Goal: Task Accomplishment & Management: Use online tool/utility

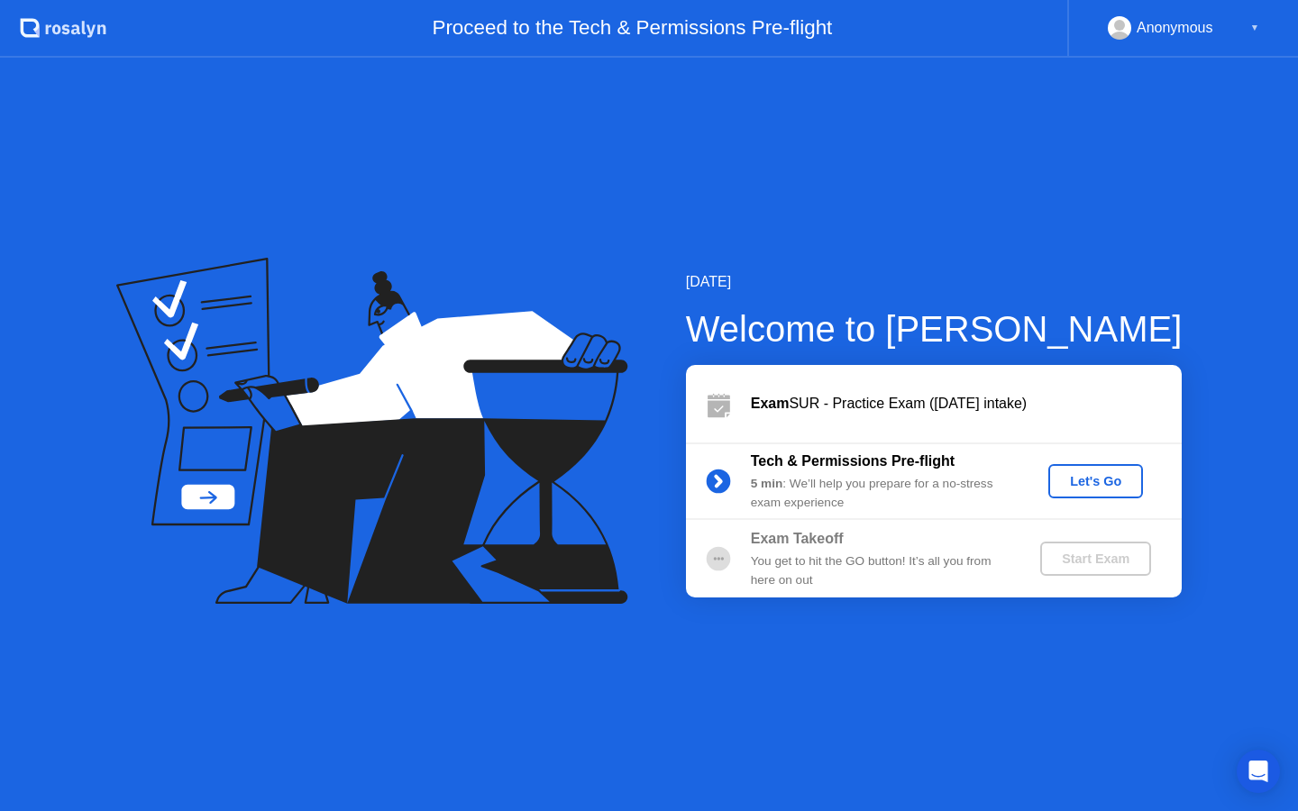
click at [1089, 487] on div "Let's Go" at bounding box center [1096, 481] width 80 height 14
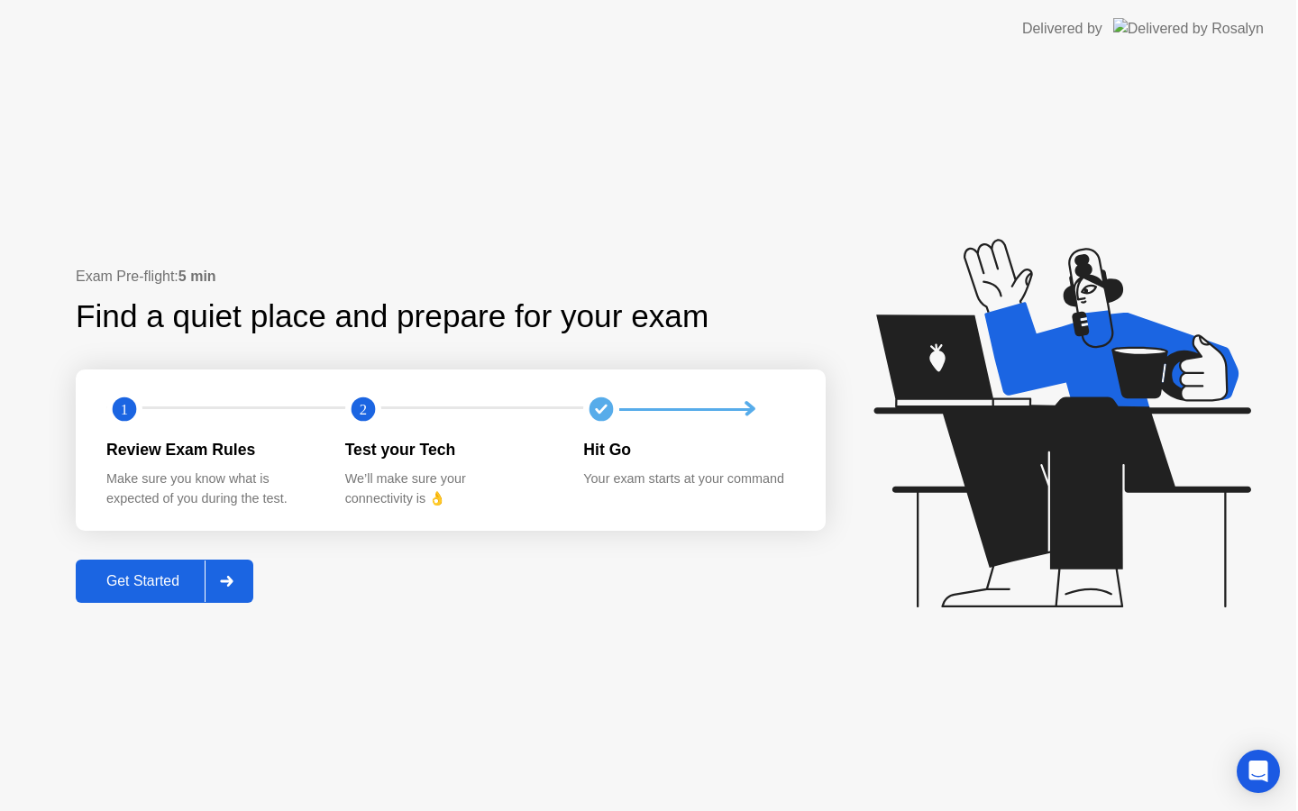
click at [1089, 487] on icon at bounding box center [1062, 423] width 377 height 369
click at [189, 573] on div "Get Started" at bounding box center [144, 581] width 124 height 16
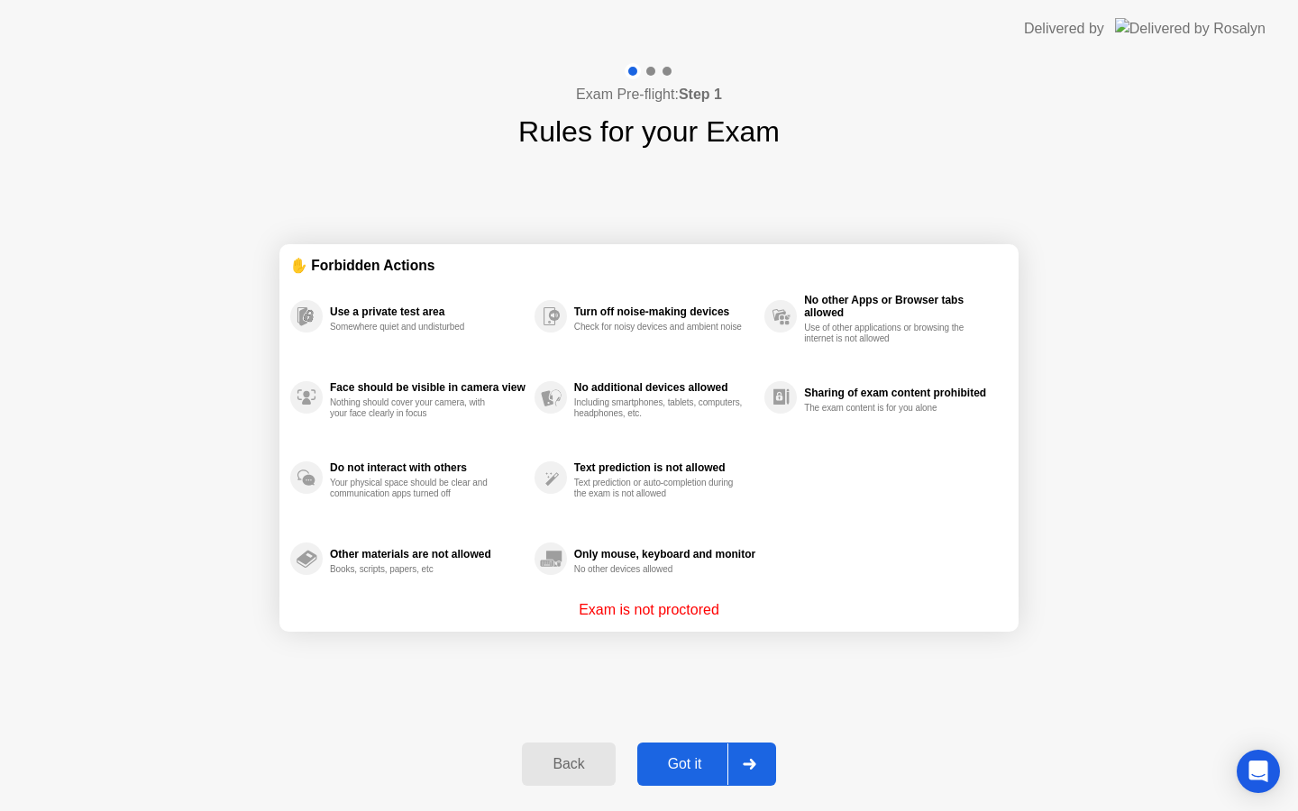
click at [690, 767] on div "Got it" at bounding box center [685, 764] width 85 height 16
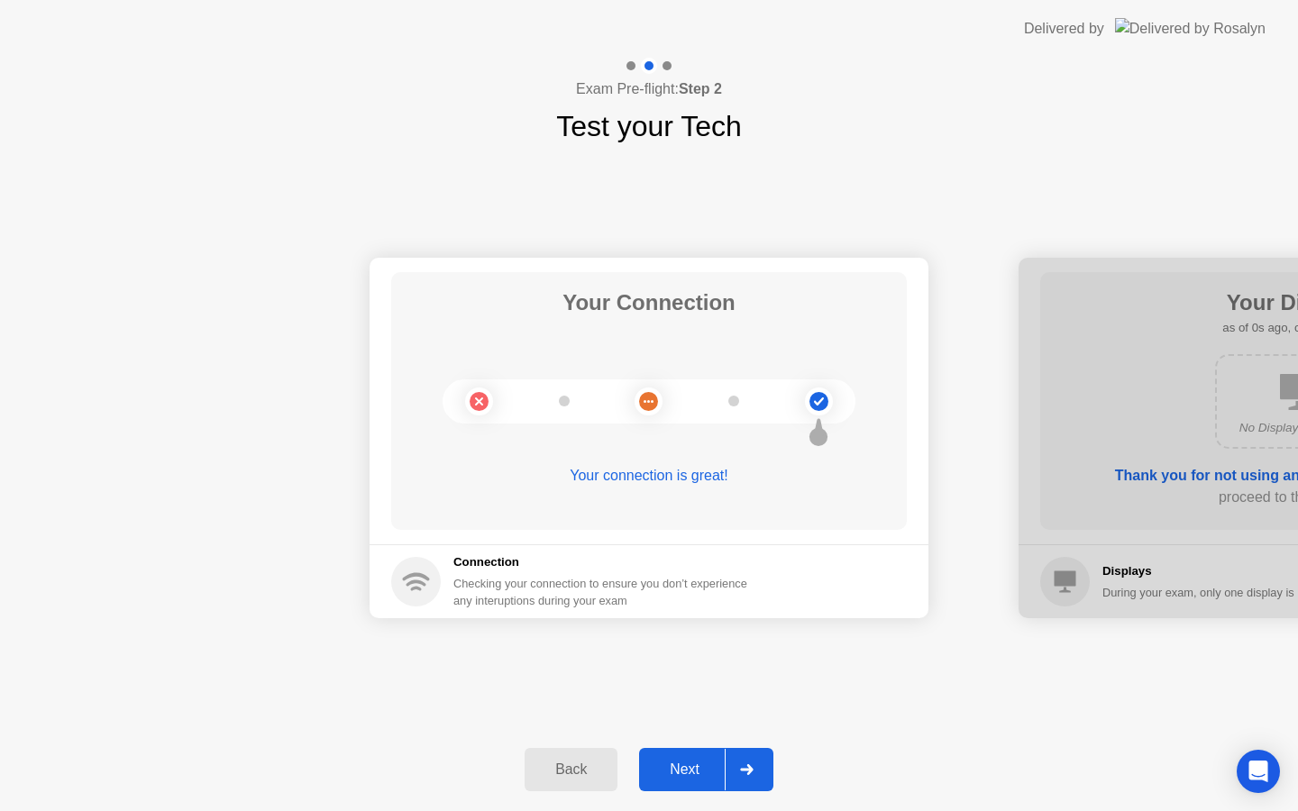
click at [690, 767] on div "Next" at bounding box center [685, 770] width 80 height 16
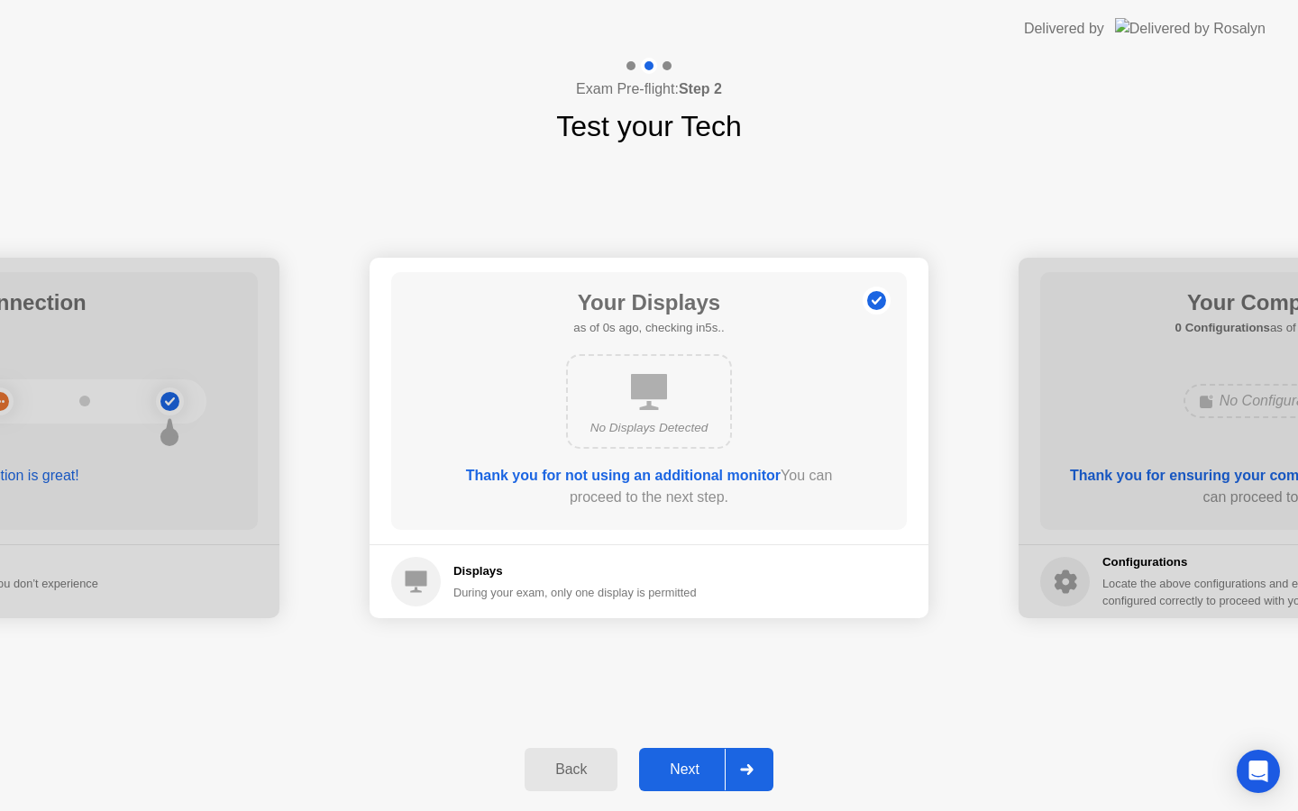
click at [690, 767] on div "Next" at bounding box center [685, 770] width 80 height 16
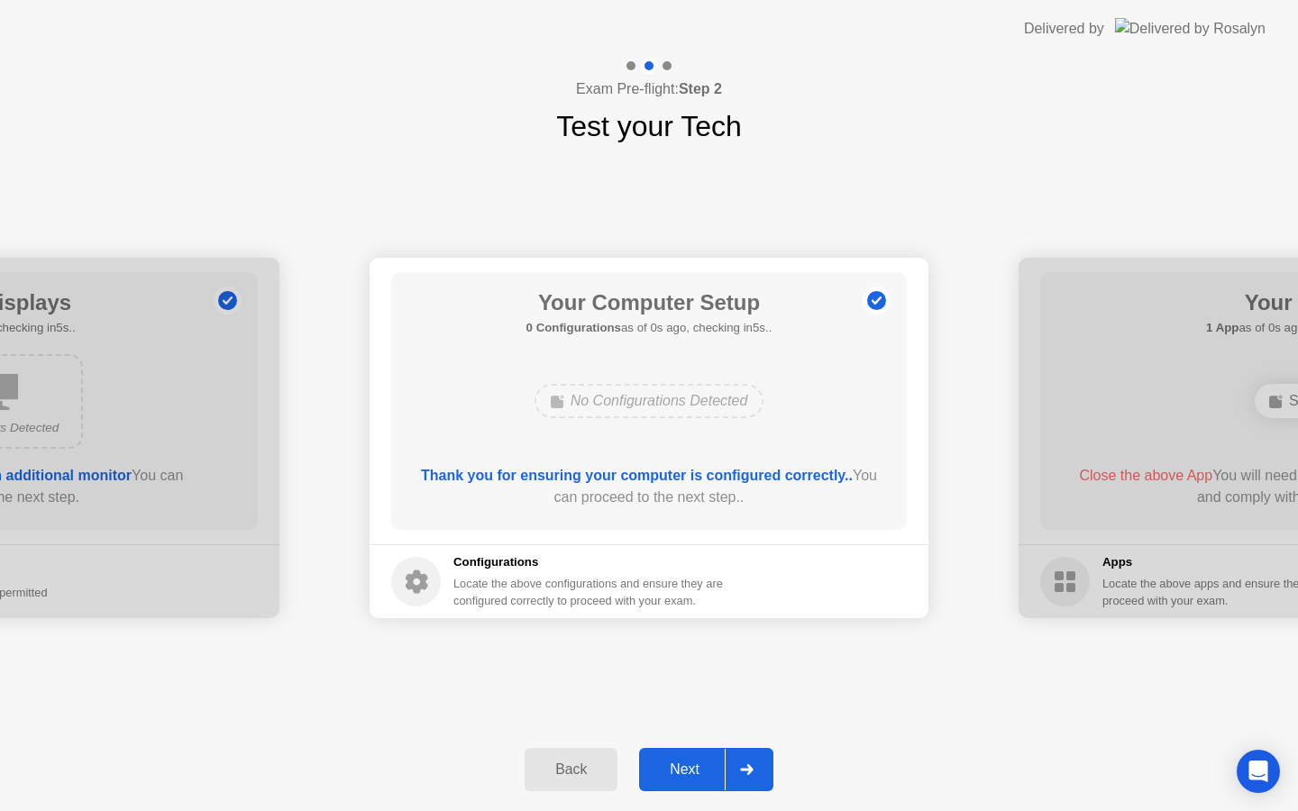
click at [690, 767] on div "Next" at bounding box center [685, 770] width 80 height 16
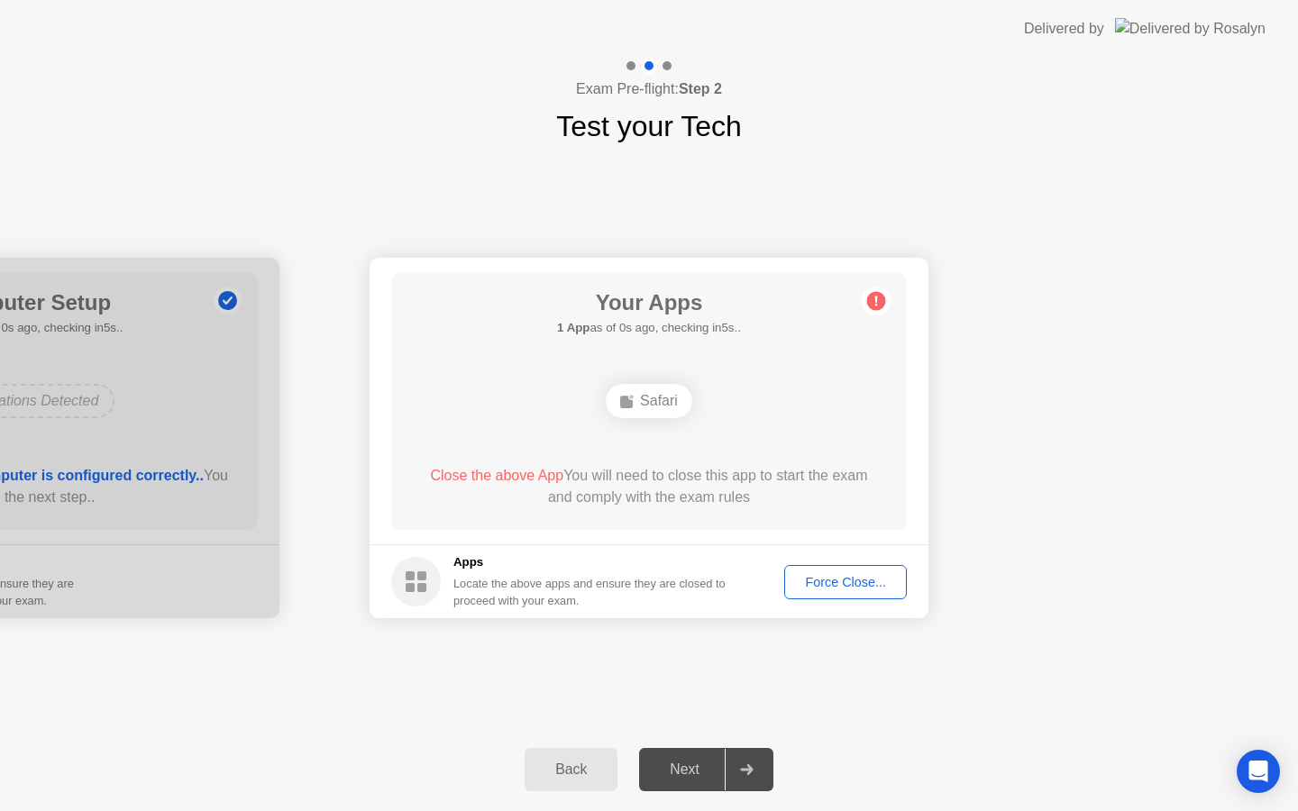
click at [690, 767] on div "Next" at bounding box center [685, 770] width 80 height 16
click at [874, 583] on div "Force Close..." at bounding box center [846, 582] width 110 height 14
click at [825, 580] on div "Force Close..." at bounding box center [846, 582] width 110 height 14
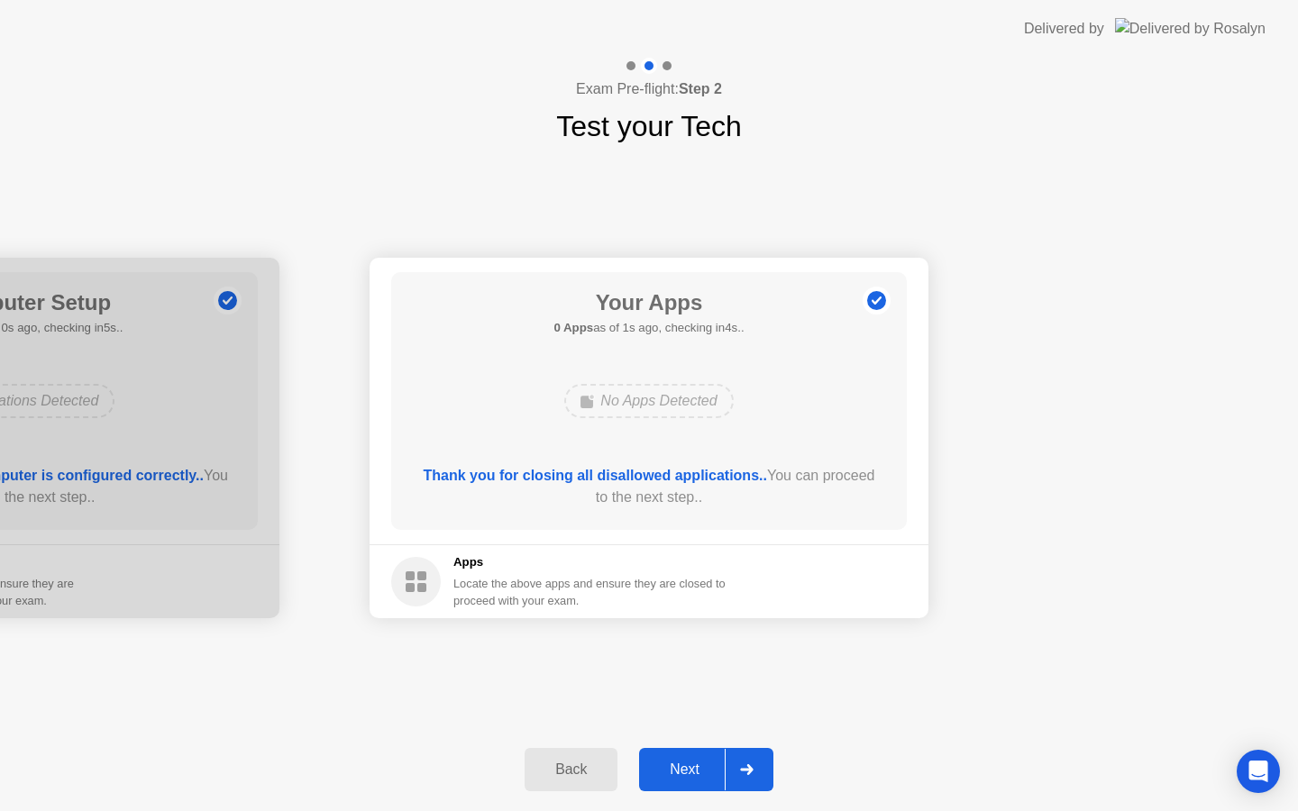
click at [749, 763] on div at bounding box center [746, 769] width 43 height 41
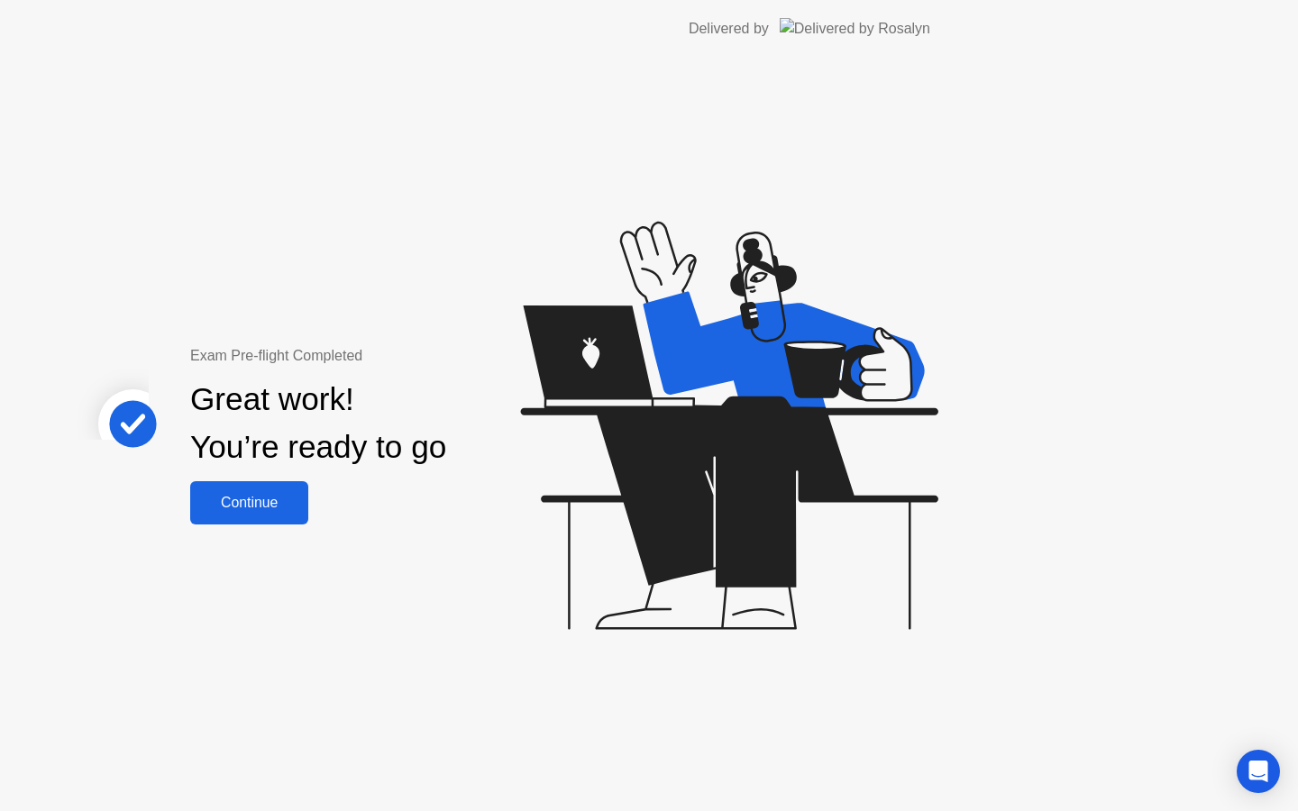
click at [749, 763] on div "Exam Pre-flight Completed Great work! You’re ready to go Continue" at bounding box center [481, 435] width 963 height 754
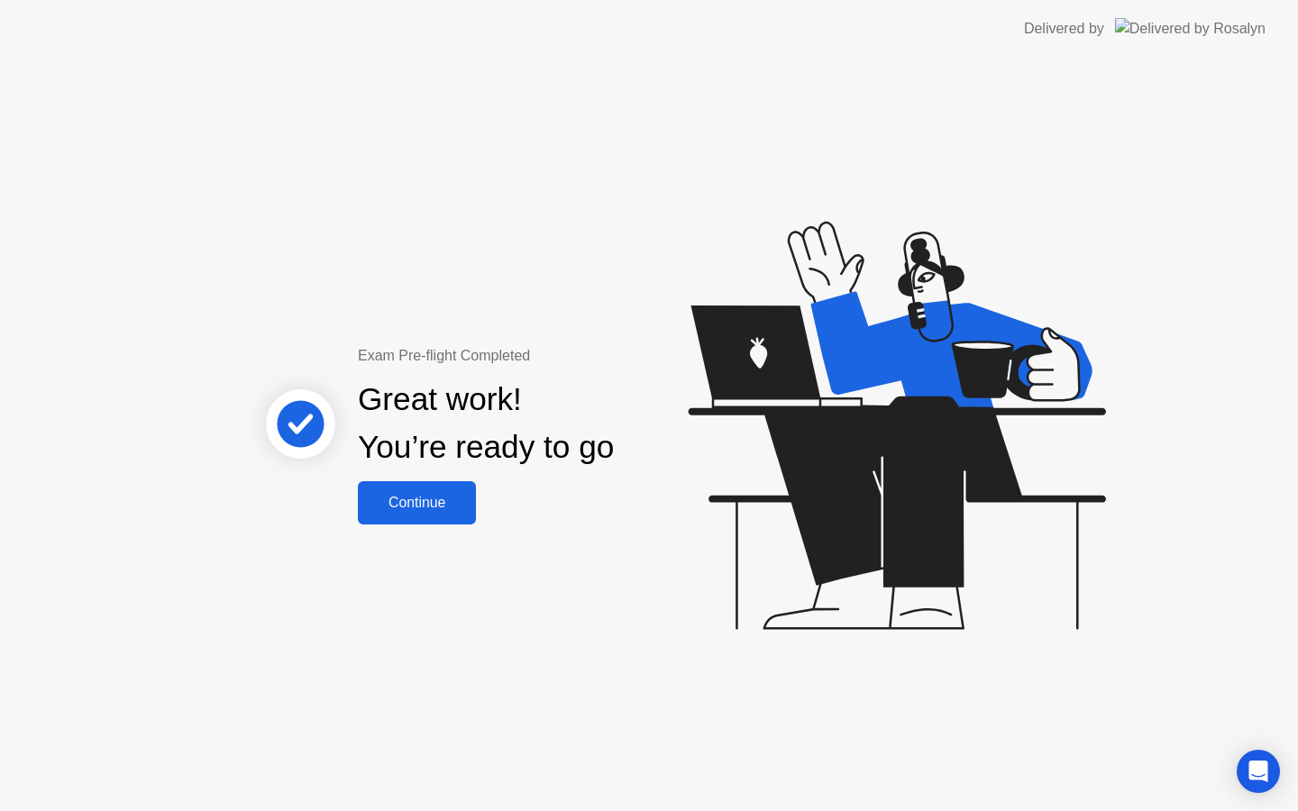
click at [466, 498] on div "Continue" at bounding box center [416, 503] width 107 height 16
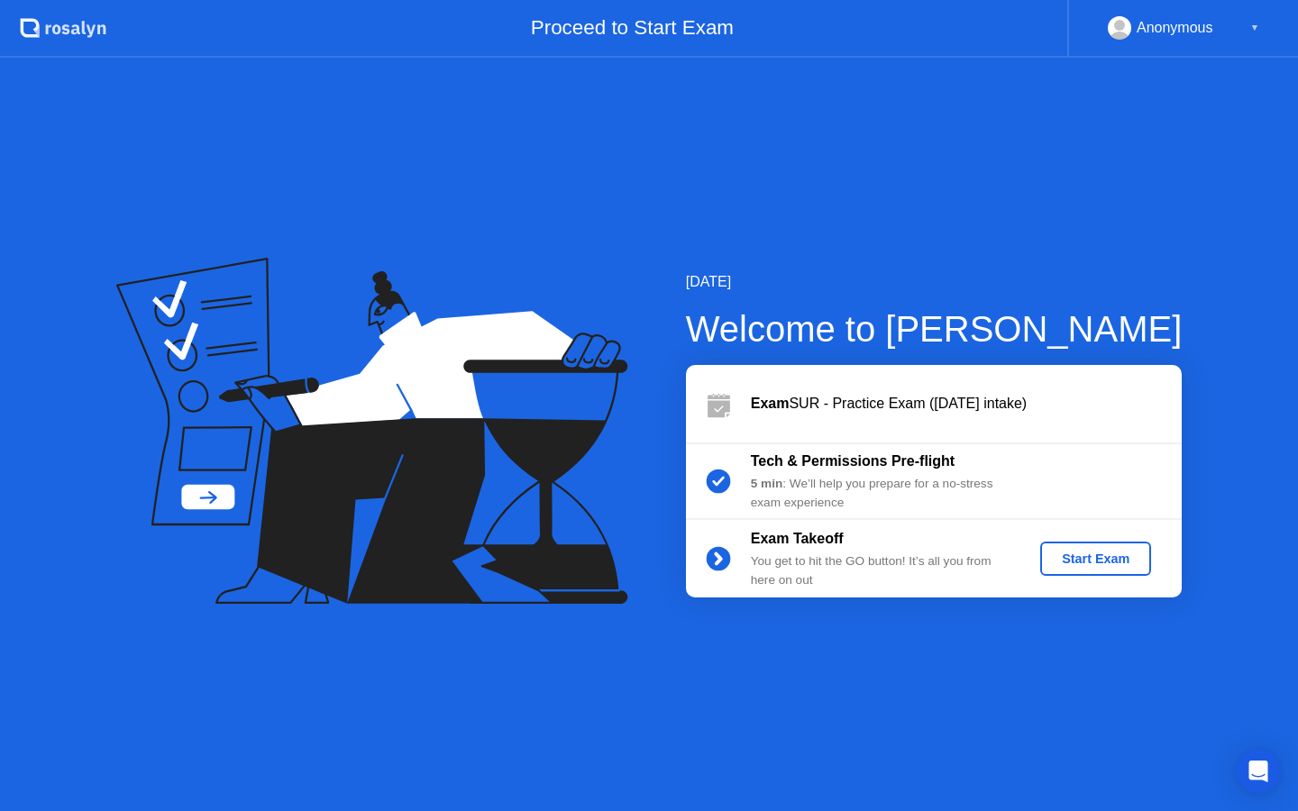
click at [1067, 556] on div "Start Exam" at bounding box center [1096, 559] width 96 height 14
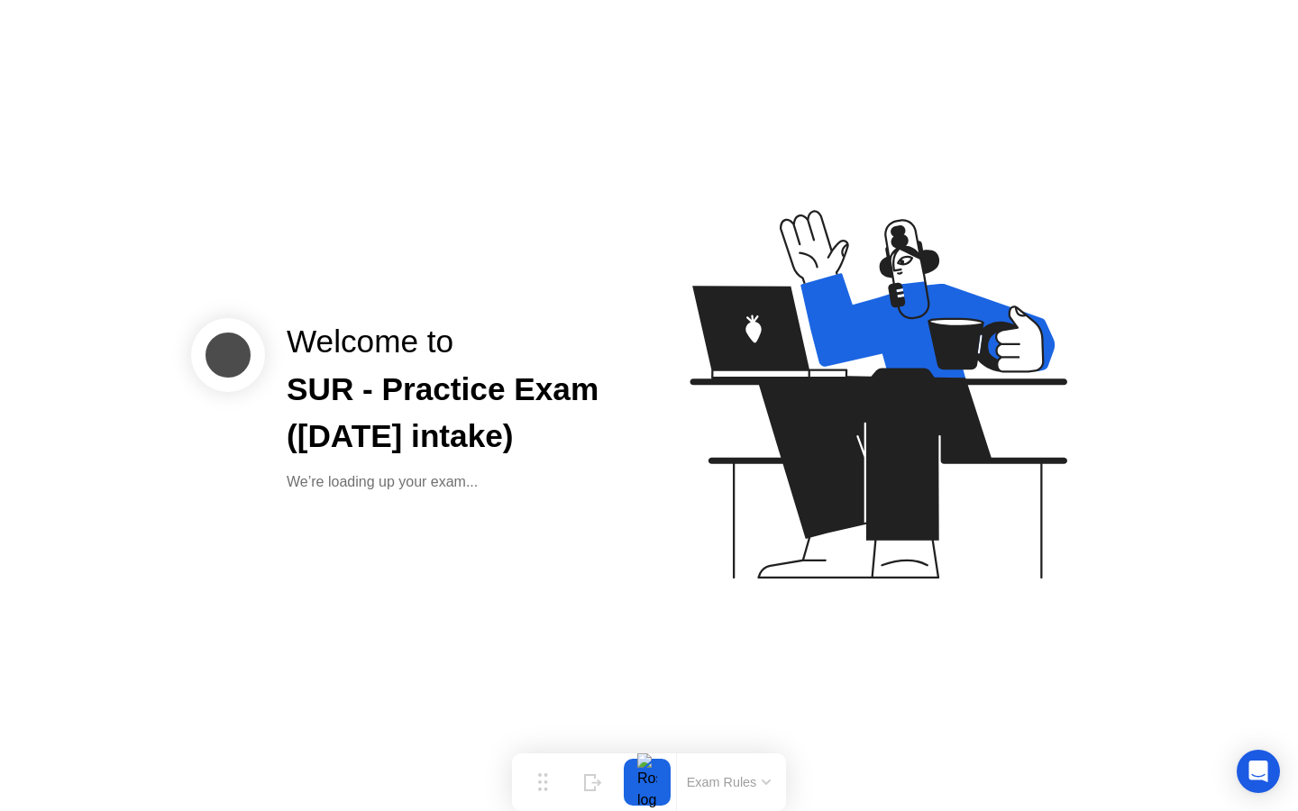
click at [396, 430] on div "SUR - Practice Exam ([DATE] intake)" at bounding box center [454, 414] width 334 height 96
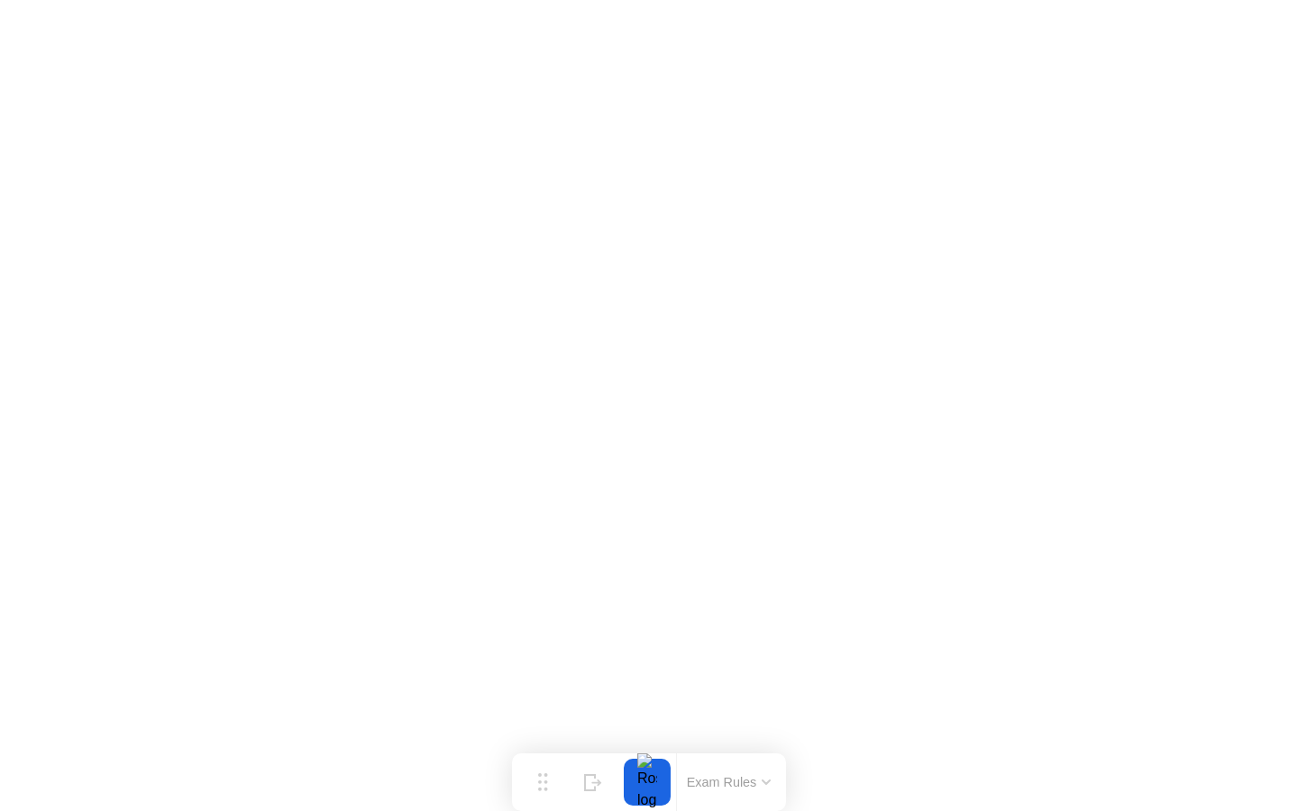
click at [648, 779] on div at bounding box center [647, 782] width 38 height 47
click at [758, 769] on div "Exam Rules" at bounding box center [728, 783] width 105 height 58
click at [758, 774] on button "Exam Rules" at bounding box center [730, 782] width 96 height 16
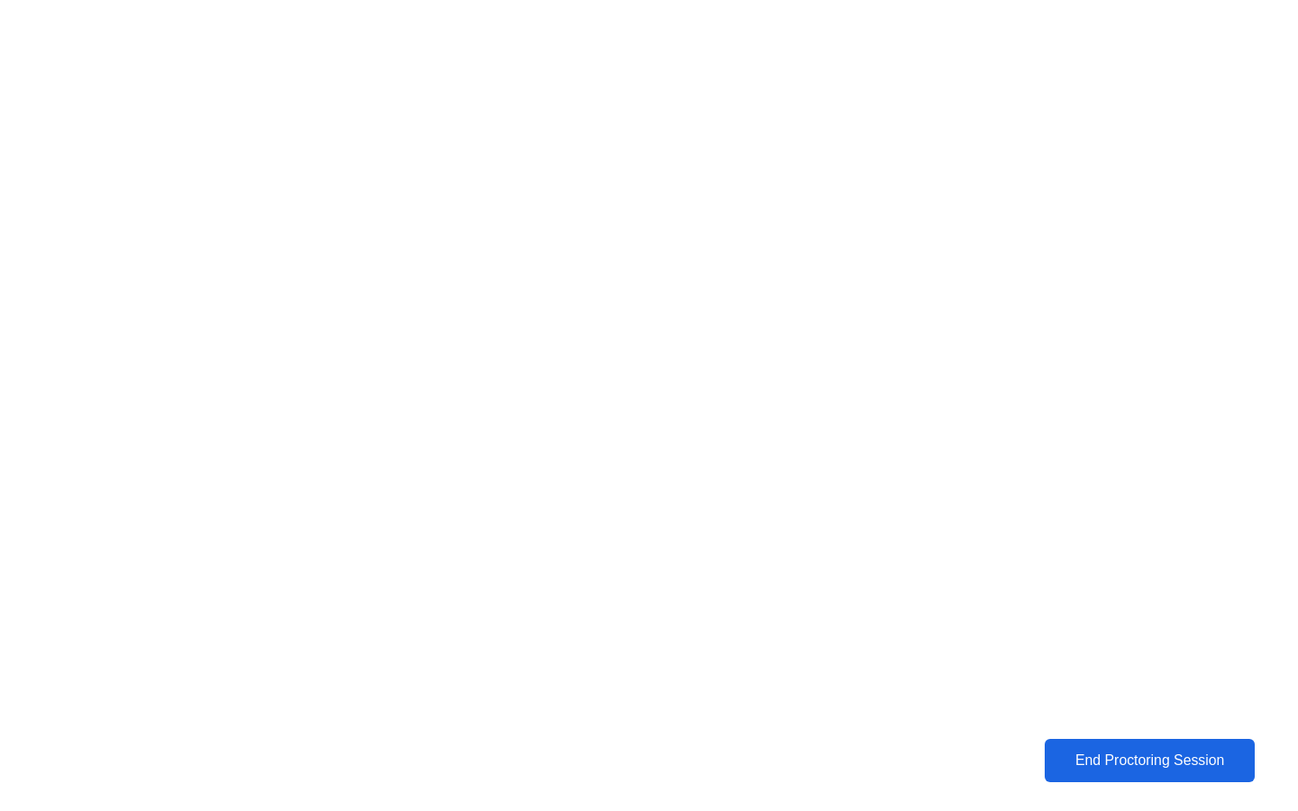
click at [1165, 768] on div "End Proctoring Session" at bounding box center [1150, 761] width 200 height 16
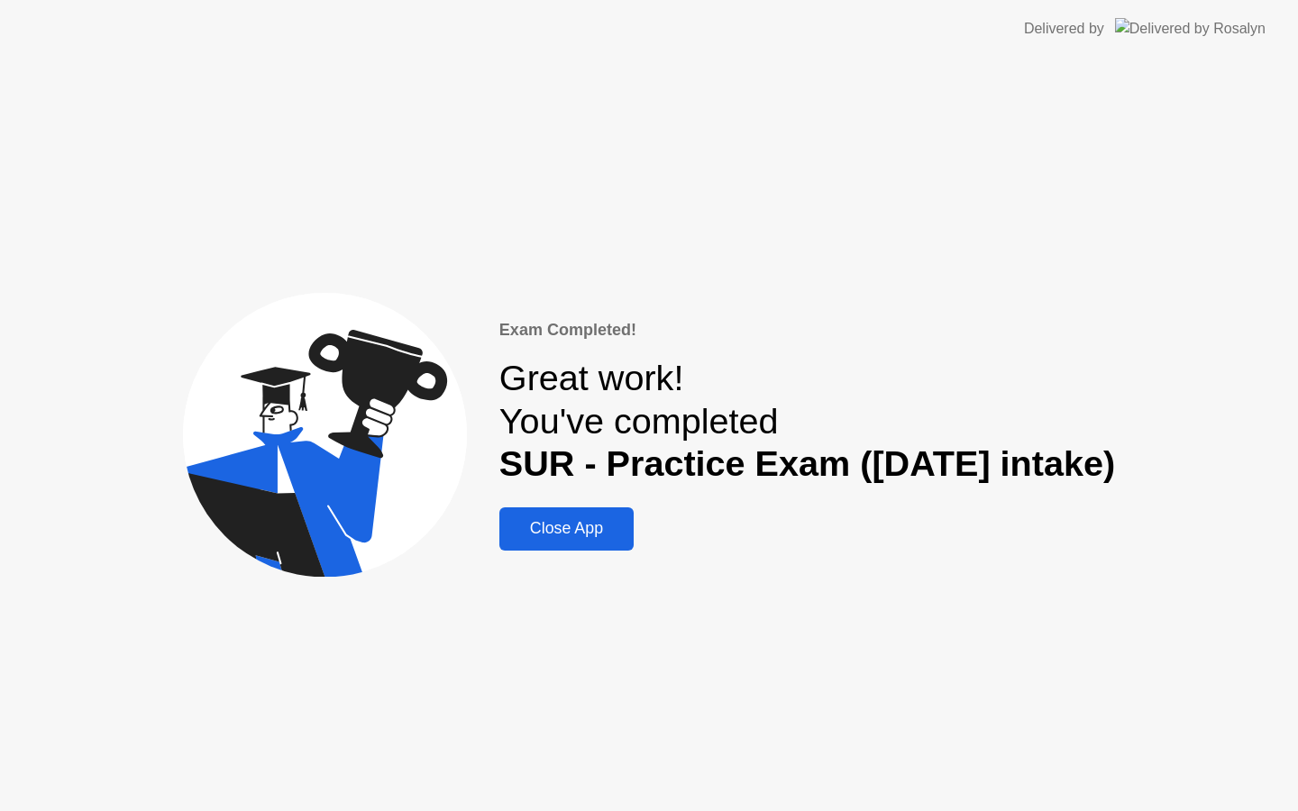
click at [552, 535] on div "Close App" at bounding box center [567, 528] width 124 height 19
